Goal: Find specific page/section: Find specific page/section

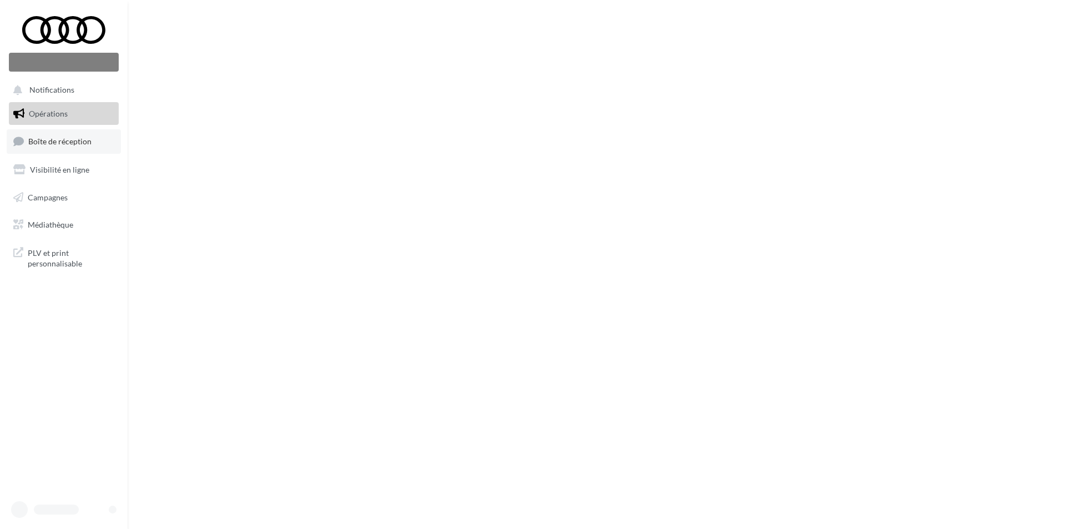
click at [53, 147] on link "Boîte de réception" at bounding box center [64, 141] width 114 height 24
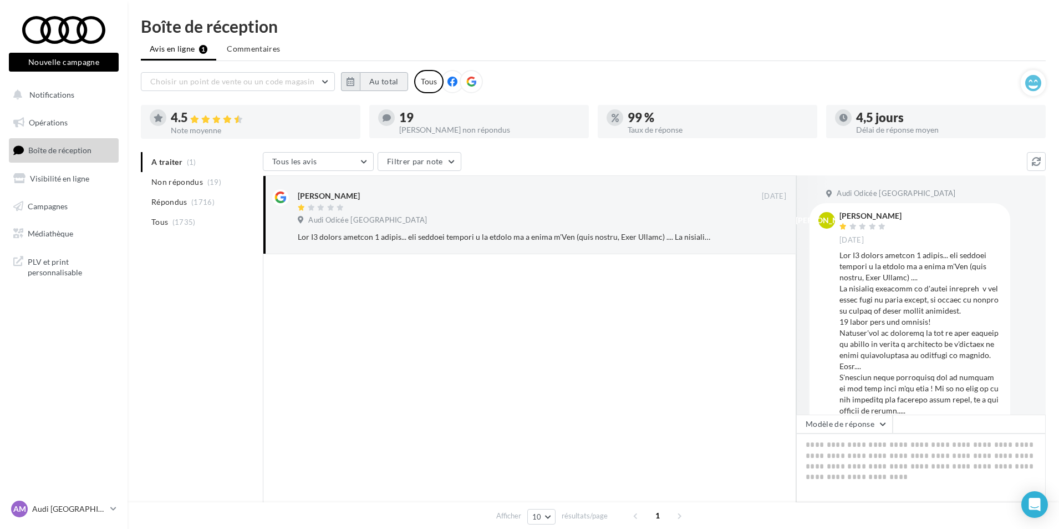
click at [361, 76] on button "Au total" at bounding box center [384, 81] width 48 height 19
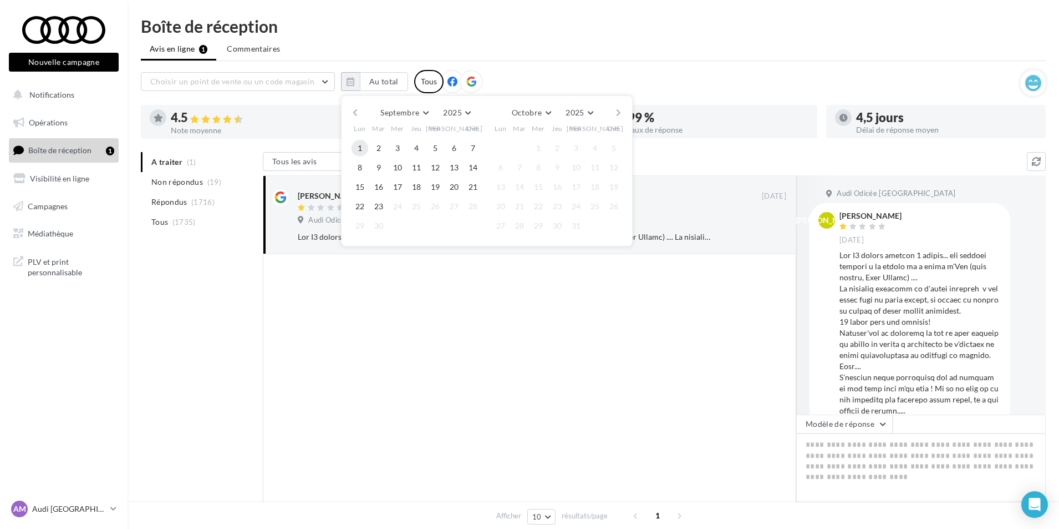
click at [363, 144] on button "1" at bounding box center [360, 148] width 17 height 17
click at [377, 202] on button "23" at bounding box center [379, 206] width 17 height 17
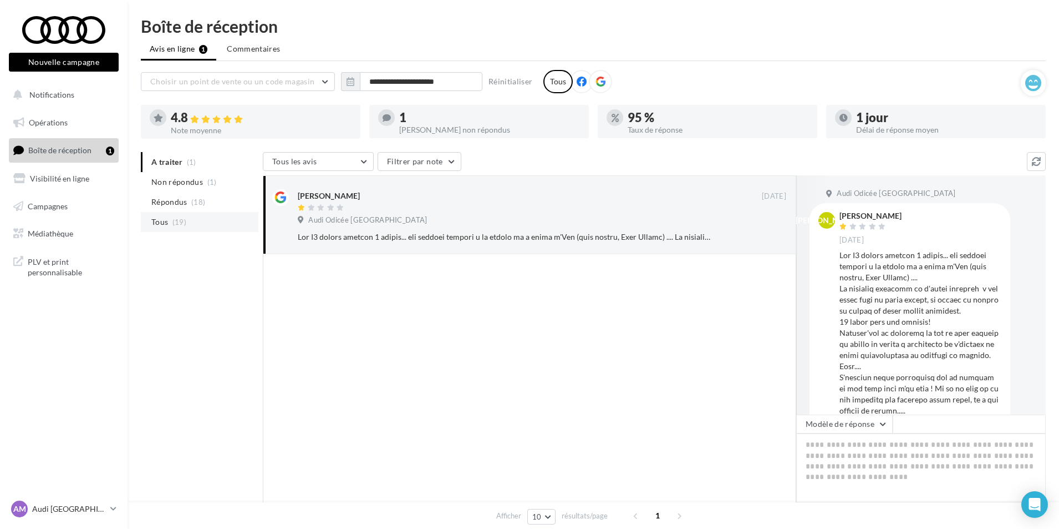
click at [199, 219] on li "Tous (19)" at bounding box center [200, 222] width 118 height 20
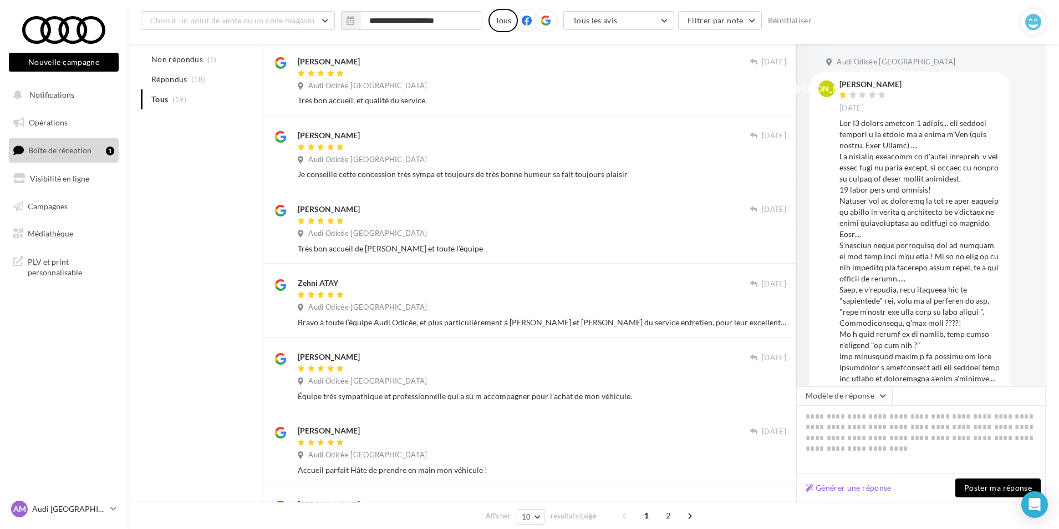
scroll to position [111, 0]
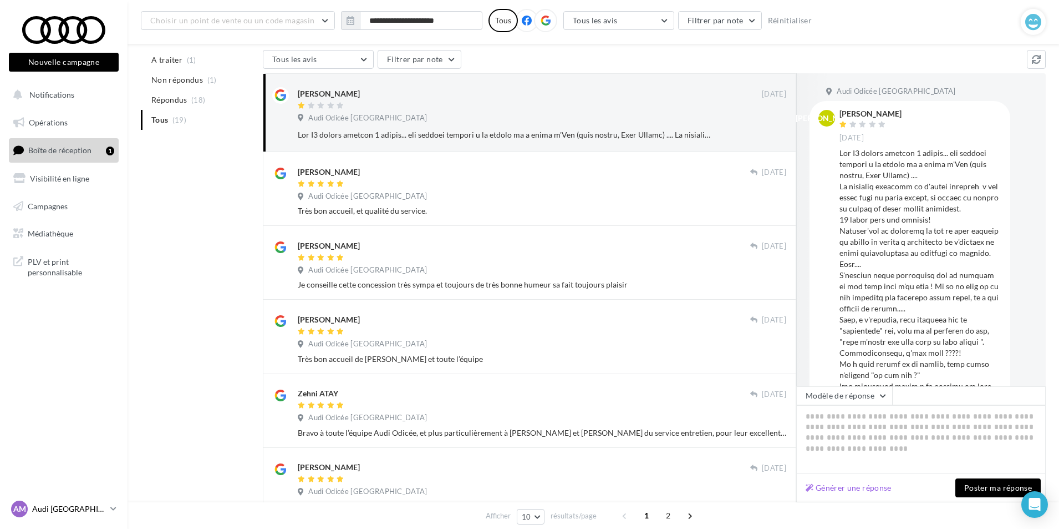
click at [82, 511] on p "Audi [GEOGRAPHIC_DATA]" at bounding box center [69, 508] width 74 height 11
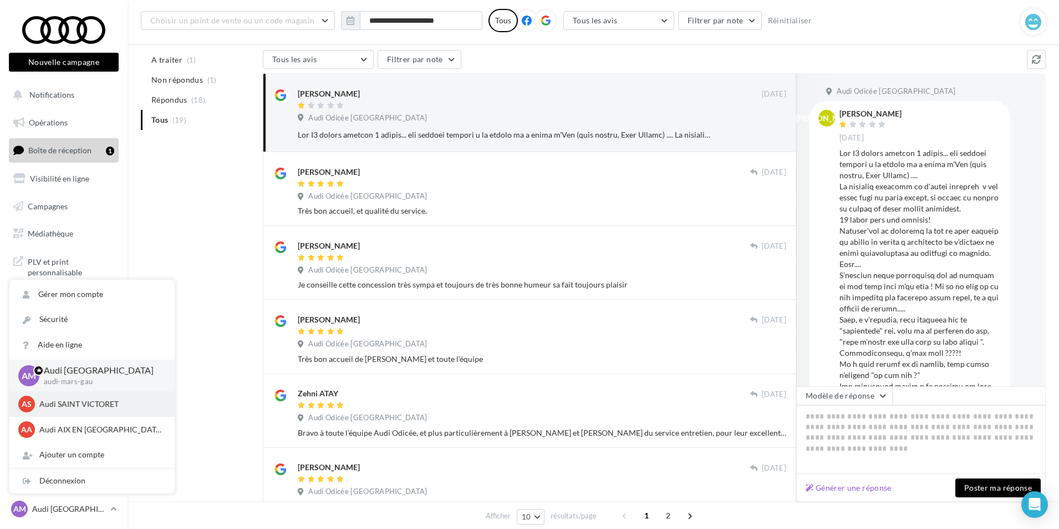
click at [70, 405] on p "Audi SAINT VICTORET" at bounding box center [100, 403] width 122 height 11
